Goal: Navigation & Orientation: Locate item on page

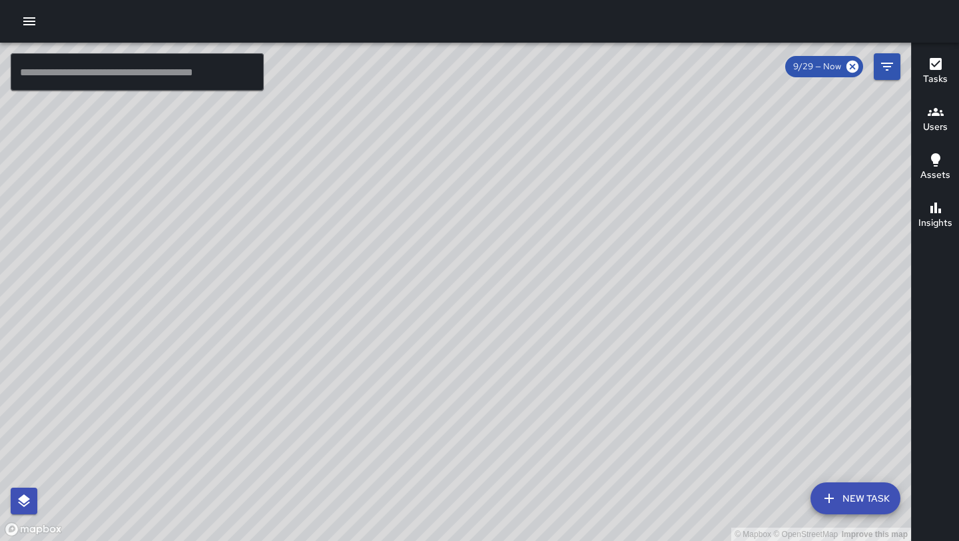
drag, startPoint x: 528, startPoint y: 312, endPoint x: 625, endPoint y: 77, distance: 254.7
click at [625, 77] on div "© Mapbox © OpenStreetMap Improve this map" at bounding box center [455, 292] width 911 height 498
drag, startPoint x: 480, startPoint y: 330, endPoint x: 342, endPoint y: 225, distance: 173.5
click at [340, 225] on div "© Mapbox © OpenStreetMap Improve this map" at bounding box center [455, 292] width 911 height 498
drag, startPoint x: 330, startPoint y: 410, endPoint x: 271, endPoint y: 280, distance: 141.9
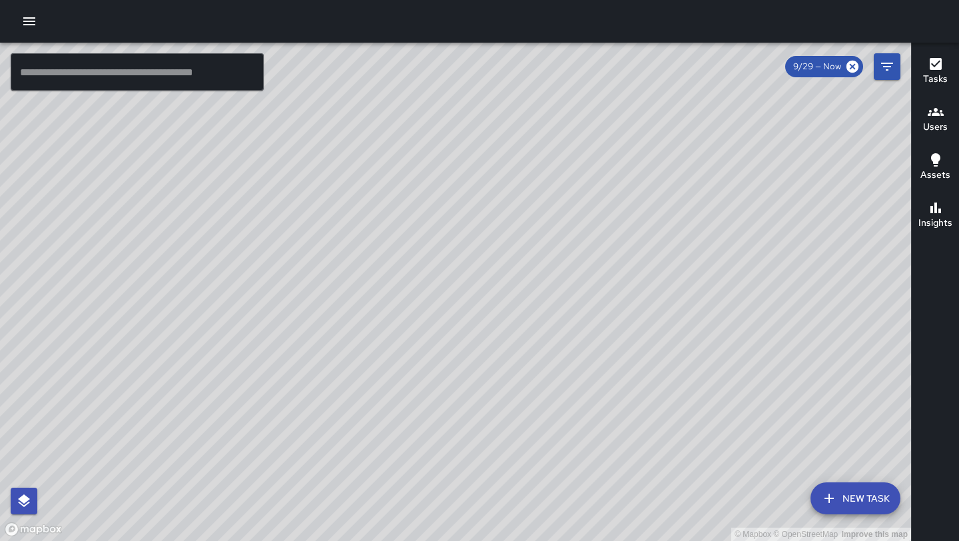
click at [271, 280] on div "© Mapbox © OpenStreetMap Improve this map" at bounding box center [455, 292] width 911 height 498
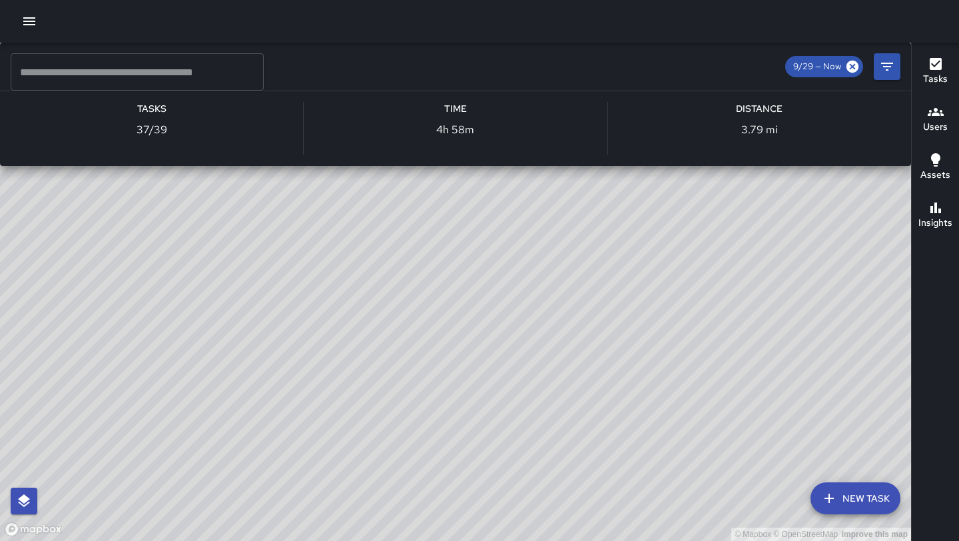
click at [226, 208] on div "© Mapbox © OpenStreetMap Improve this map M1 [PERSON_NAME] 13 Supervisor Tasks …" at bounding box center [455, 292] width 911 height 498
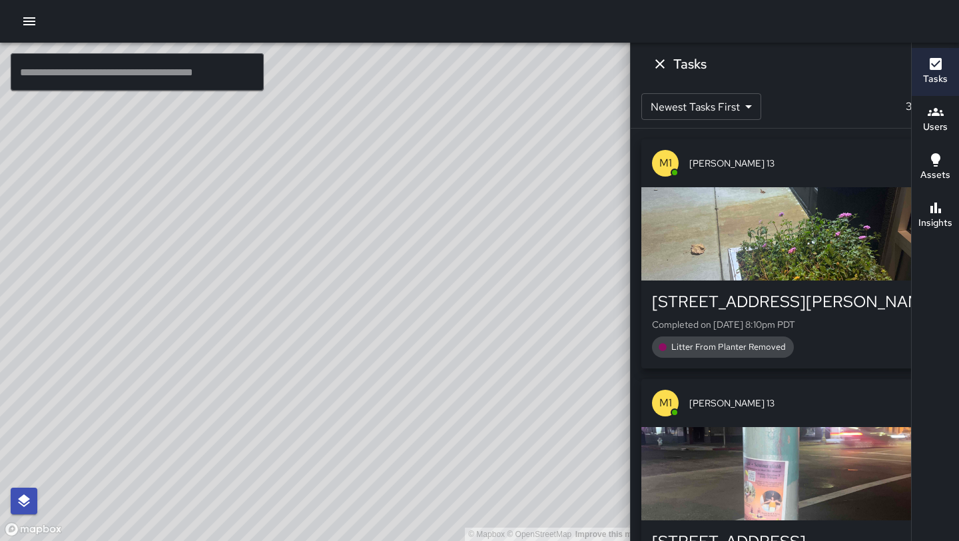
drag, startPoint x: 49, startPoint y: 387, endPoint x: 163, endPoint y: 345, distance: 121.4
click at [163, 345] on div "© Mapbox © OpenStreetMap Improve this map" at bounding box center [322, 292] width 645 height 498
drag, startPoint x: 326, startPoint y: 146, endPoint x: 250, endPoint y: 312, distance: 183.0
click at [250, 312] on div "© Mapbox © OpenStreetMap Improve this map" at bounding box center [322, 292] width 645 height 498
click at [763, 64] on icon at bounding box center [769, 67] width 12 height 12
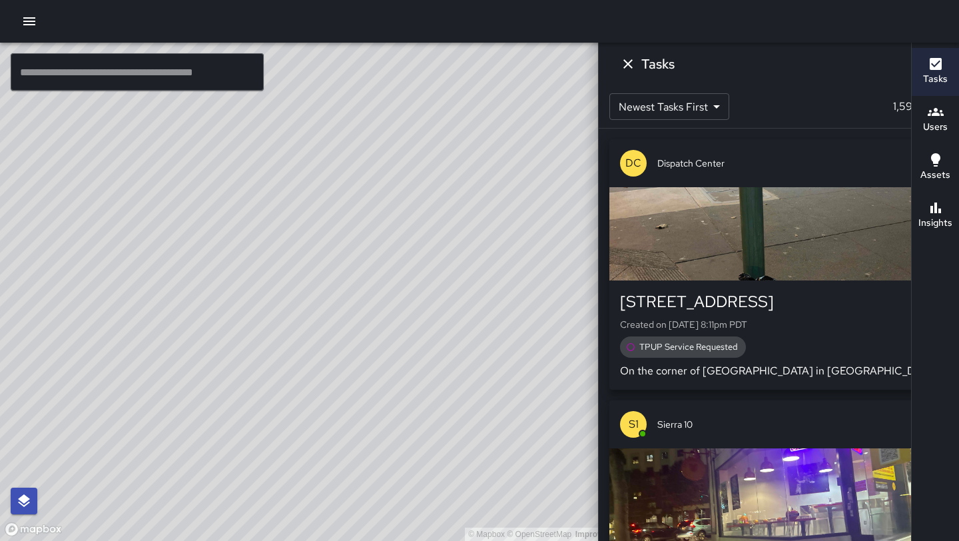
drag, startPoint x: 169, startPoint y: 324, endPoint x: 287, endPoint y: 189, distance: 179.4
click at [286, 189] on div "© Mapbox © OpenStreetMap Improve this map" at bounding box center [322, 292] width 645 height 498
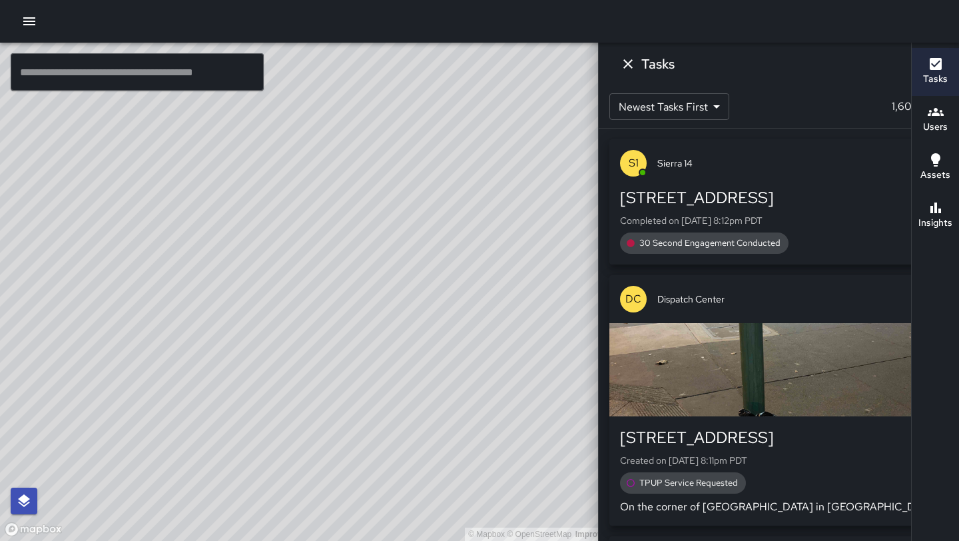
drag, startPoint x: 424, startPoint y: 226, endPoint x: 297, endPoint y: 406, distance: 220.5
click at [297, 406] on div "© Mapbox © OpenStreetMap Improve this map" at bounding box center [322, 292] width 645 height 498
drag, startPoint x: 199, startPoint y: 452, endPoint x: 270, endPoint y: 380, distance: 100.8
click at [270, 380] on div "© Mapbox © OpenStreetMap Improve this map" at bounding box center [322, 292] width 645 height 498
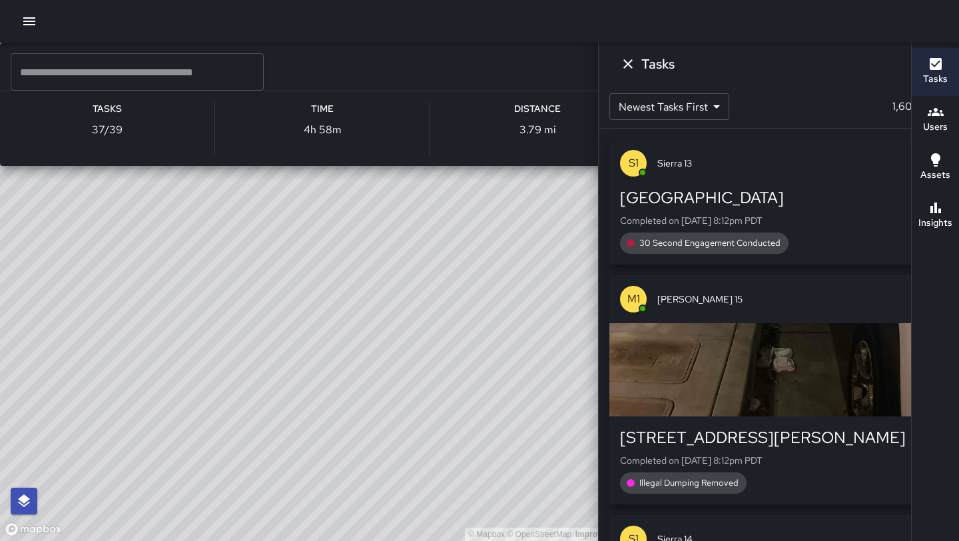
drag, startPoint x: 155, startPoint y: 395, endPoint x: 329, endPoint y: 298, distance: 198.9
click at [329, 298] on div "© Mapbox © OpenStreetMap Improve this map M1 [PERSON_NAME] 13 Supervisor Tasks …" at bounding box center [322, 292] width 645 height 498
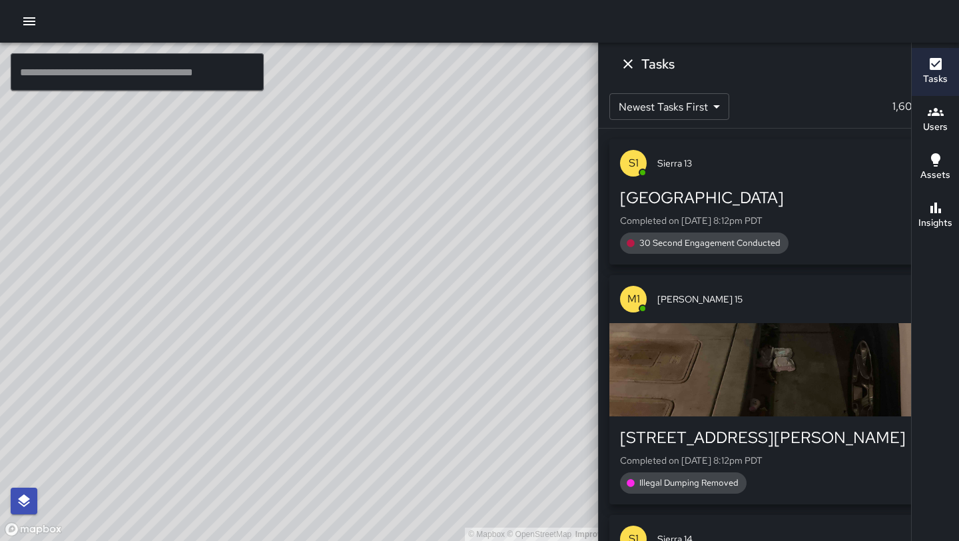
drag, startPoint x: 411, startPoint y: 216, endPoint x: 314, endPoint y: 323, distance: 144.3
click at [314, 323] on div "© Mapbox © OpenStreetMap Improve this map" at bounding box center [322, 292] width 645 height 498
drag, startPoint x: 252, startPoint y: 344, endPoint x: 317, endPoint y: 248, distance: 115.5
click at [317, 247] on div "© Mapbox © OpenStreetMap Improve this map" at bounding box center [322, 292] width 645 height 498
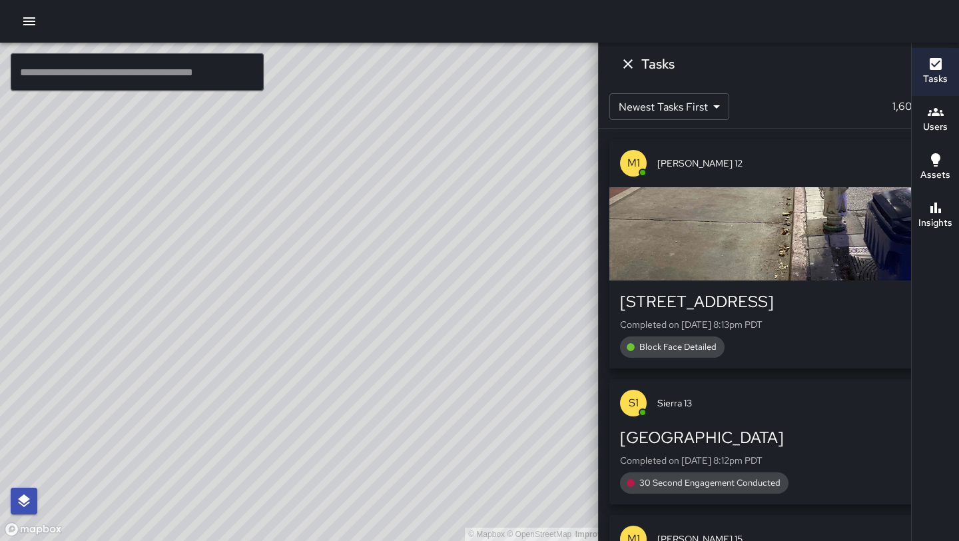
drag, startPoint x: 487, startPoint y: 212, endPoint x: 419, endPoint y: 312, distance: 120.8
click at [419, 312] on div "© Mapbox © OpenStreetMap Improve this map" at bounding box center [322, 292] width 645 height 498
click at [298, 336] on div "© Mapbox © OpenStreetMap Improve this map M1 [PERSON_NAME] 13 Supervisor Tasks …" at bounding box center [322, 292] width 645 height 498
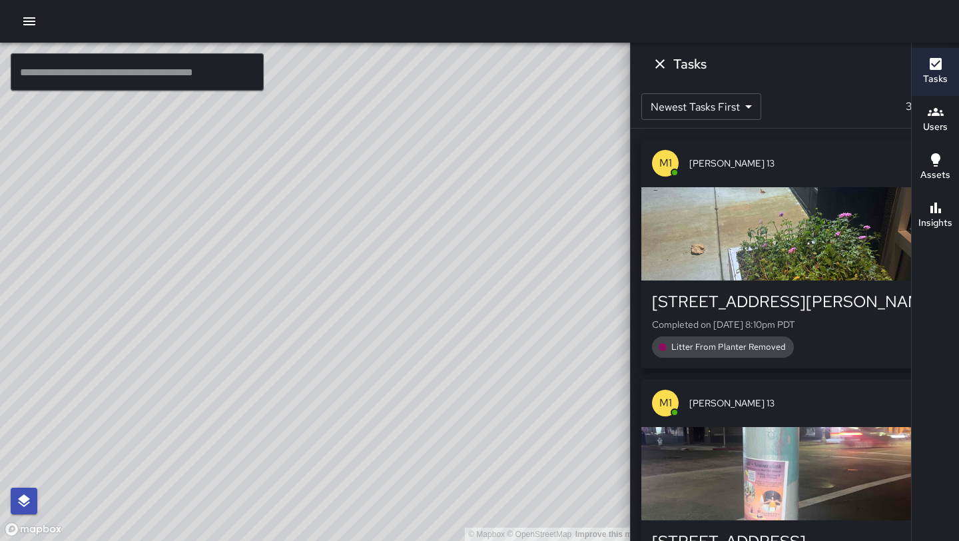
drag, startPoint x: 173, startPoint y: 288, endPoint x: 296, endPoint y: 251, distance: 129.2
click at [296, 251] on div "© Mapbox © OpenStreetMap Improve this map" at bounding box center [322, 292] width 645 height 498
drag, startPoint x: 437, startPoint y: 183, endPoint x: 308, endPoint y: 419, distance: 269.2
click at [308, 419] on div "© Mapbox © OpenStreetMap Improve this map" at bounding box center [322, 292] width 645 height 498
drag, startPoint x: 232, startPoint y: 404, endPoint x: 333, endPoint y: 294, distance: 149.5
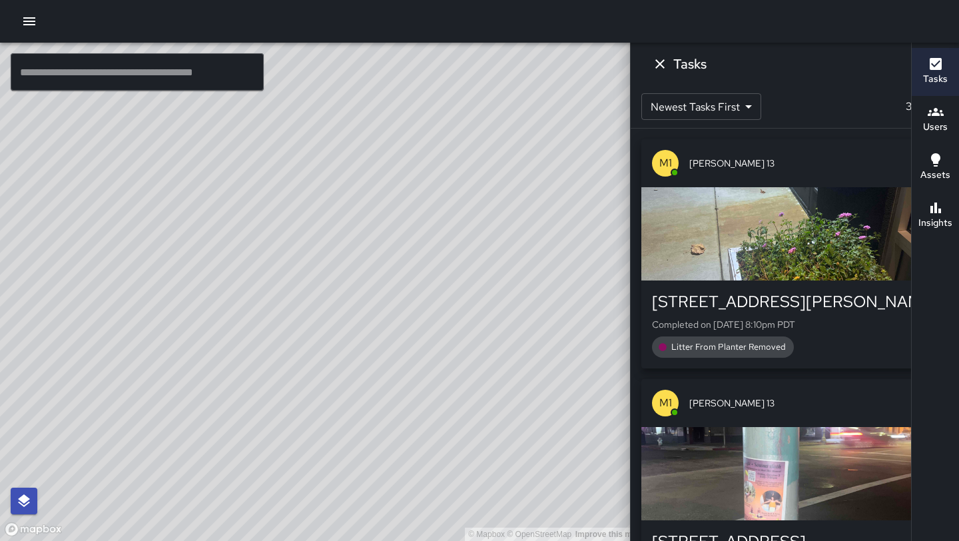
click at [333, 293] on div "© Mapbox © OpenStreetMap Improve this map" at bounding box center [322, 292] width 645 height 498
drag, startPoint x: 300, startPoint y: 393, endPoint x: 324, endPoint y: 331, distance: 66.7
click at [324, 331] on div "© Mapbox © OpenStreetMap Improve this map" at bounding box center [322, 292] width 645 height 498
drag, startPoint x: 466, startPoint y: 207, endPoint x: 361, endPoint y: 425, distance: 241.6
click at [361, 425] on div "© Mapbox © OpenStreetMap Improve this map" at bounding box center [322, 292] width 645 height 498
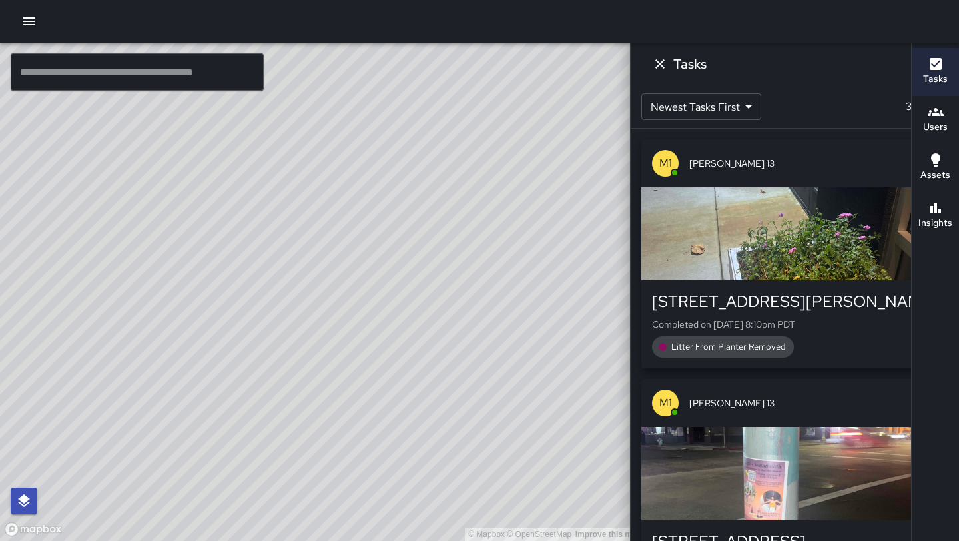
drag, startPoint x: 316, startPoint y: 466, endPoint x: 387, endPoint y: 315, distance: 166.9
click at [387, 315] on div "© Mapbox © OpenStreetMap Improve this map" at bounding box center [322, 292] width 645 height 498
drag, startPoint x: 619, startPoint y: 366, endPoint x: 439, endPoint y: 418, distance: 187.8
click at [439, 418] on div "© Mapbox © OpenStreetMap Improve this map" at bounding box center [322, 292] width 645 height 498
click at [762, 64] on icon at bounding box center [769, 66] width 15 height 15
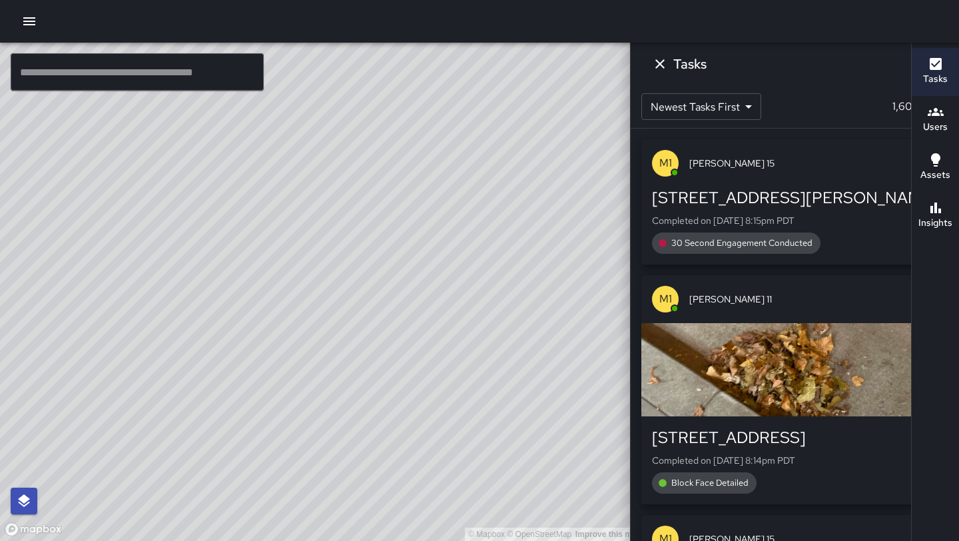
click at [665, 64] on icon "Dismiss" at bounding box center [659, 63] width 9 height 9
